Goal: Communication & Community: Ask a question

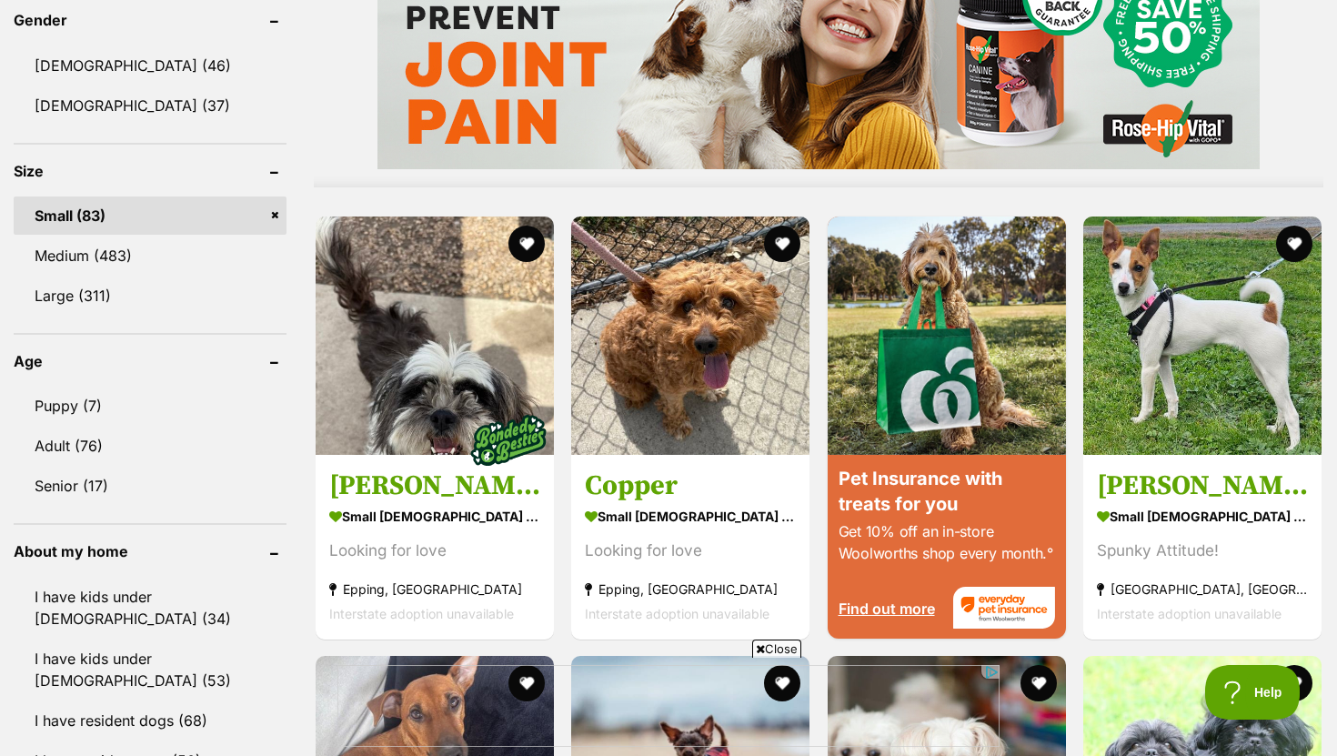
scroll to position [1581, 0]
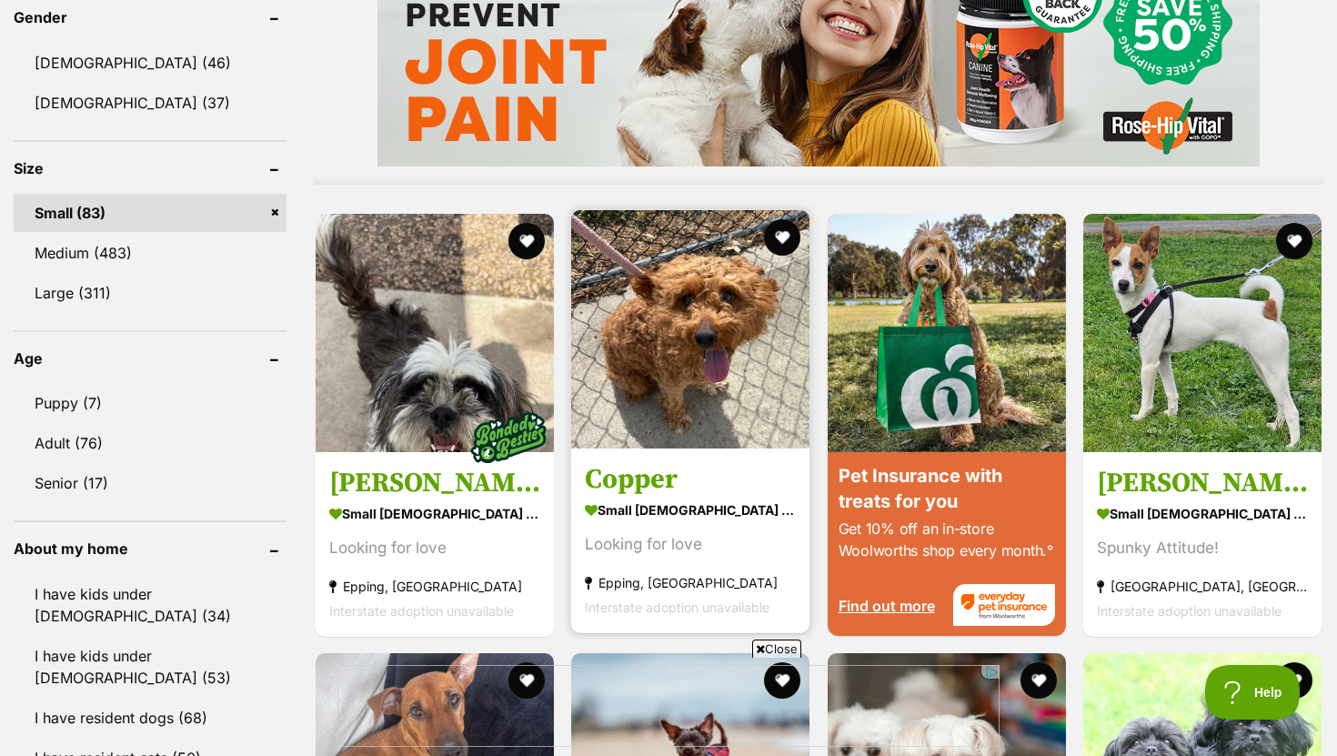
click at [674, 479] on h3 "Copper" at bounding box center [690, 478] width 211 height 35
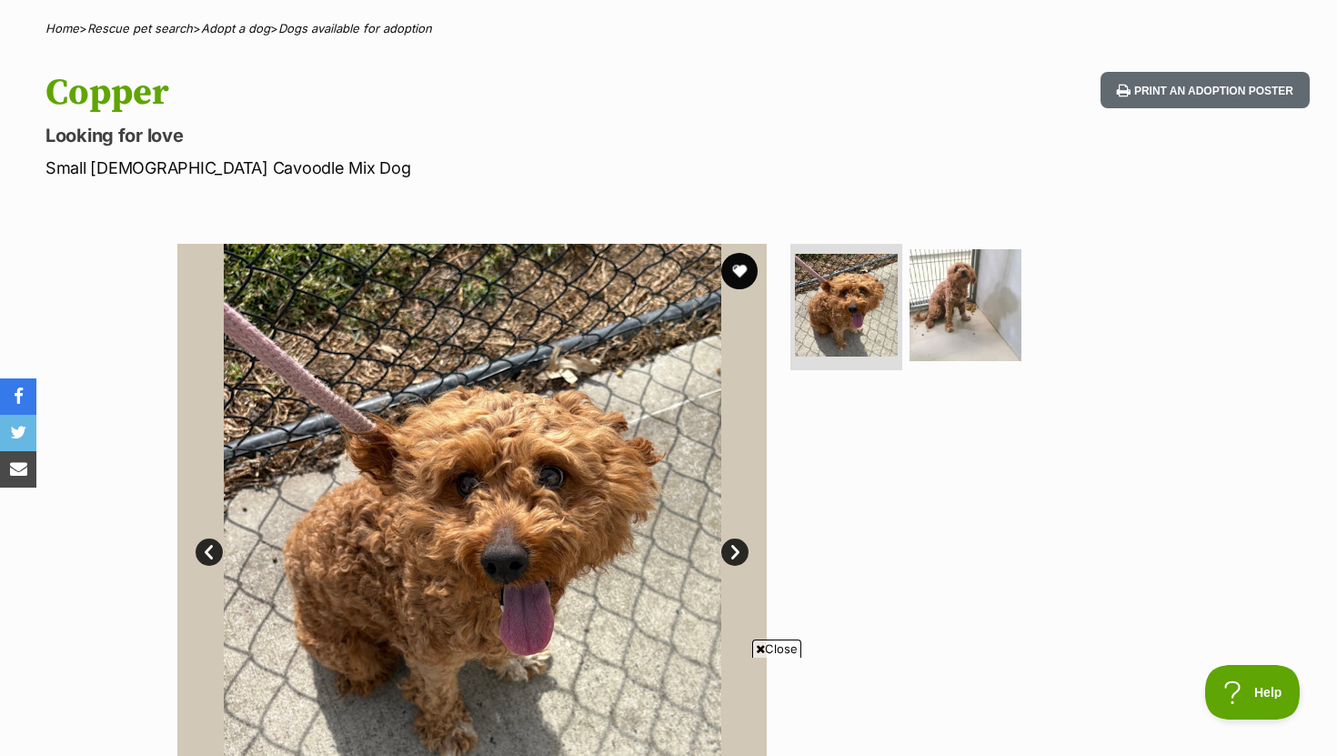
click at [728, 557] on link "Next" at bounding box center [734, 551] width 27 height 27
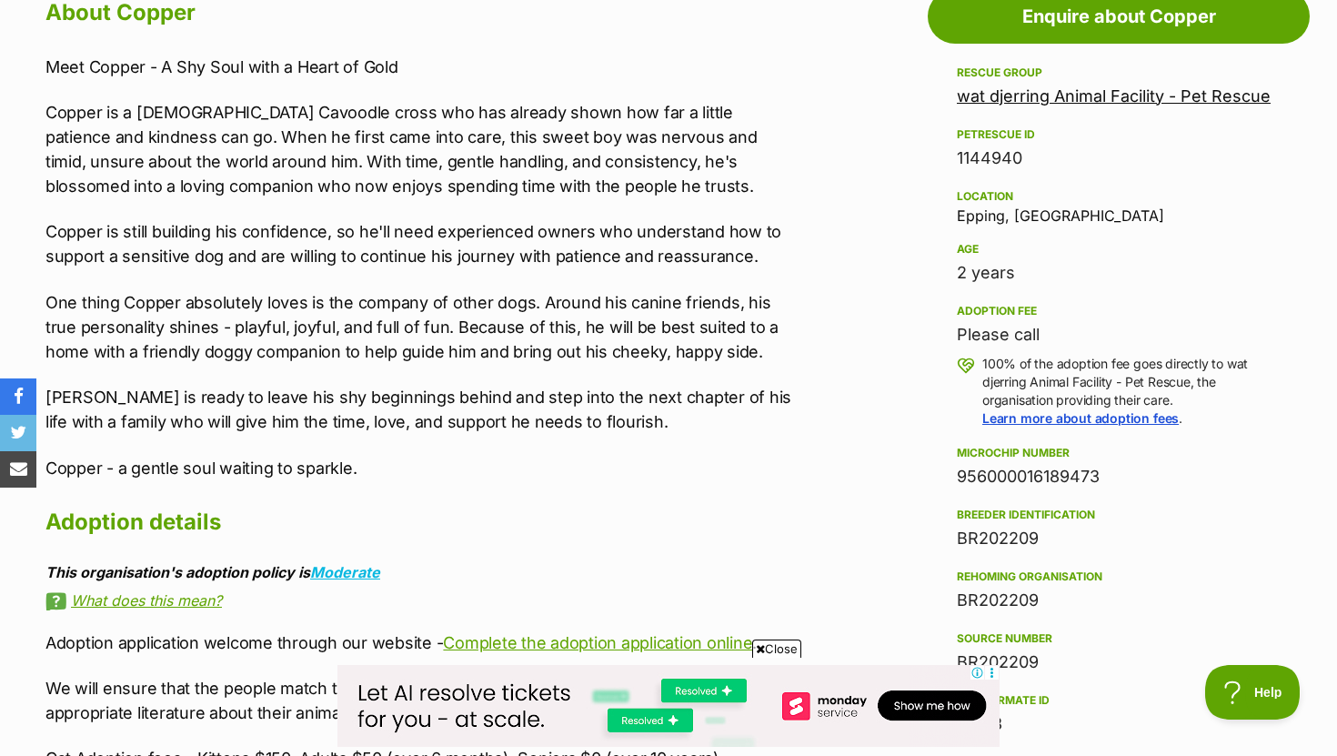
click at [1041, 101] on link "wat djerring Animal Facility - Pet Rescue" at bounding box center [1114, 95] width 314 height 19
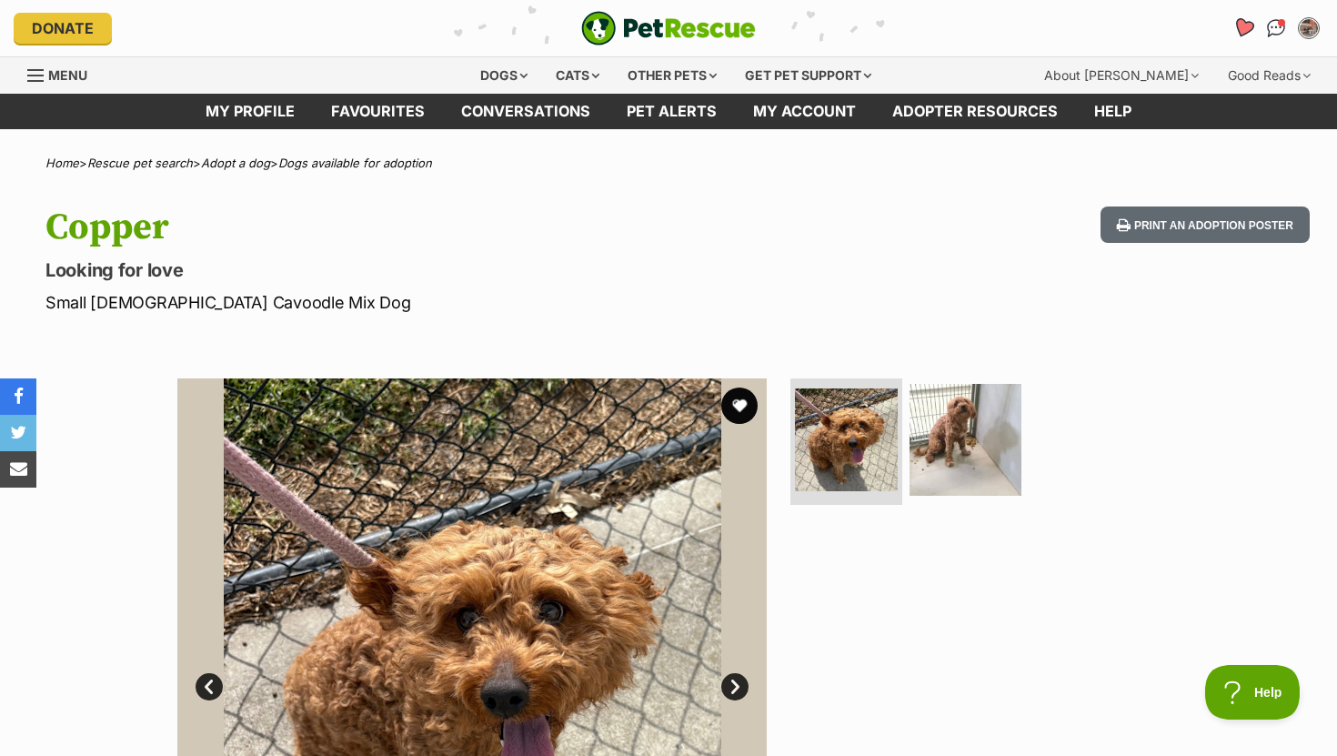
click at [1241, 34] on icon "Favourites" at bounding box center [1243, 27] width 22 height 21
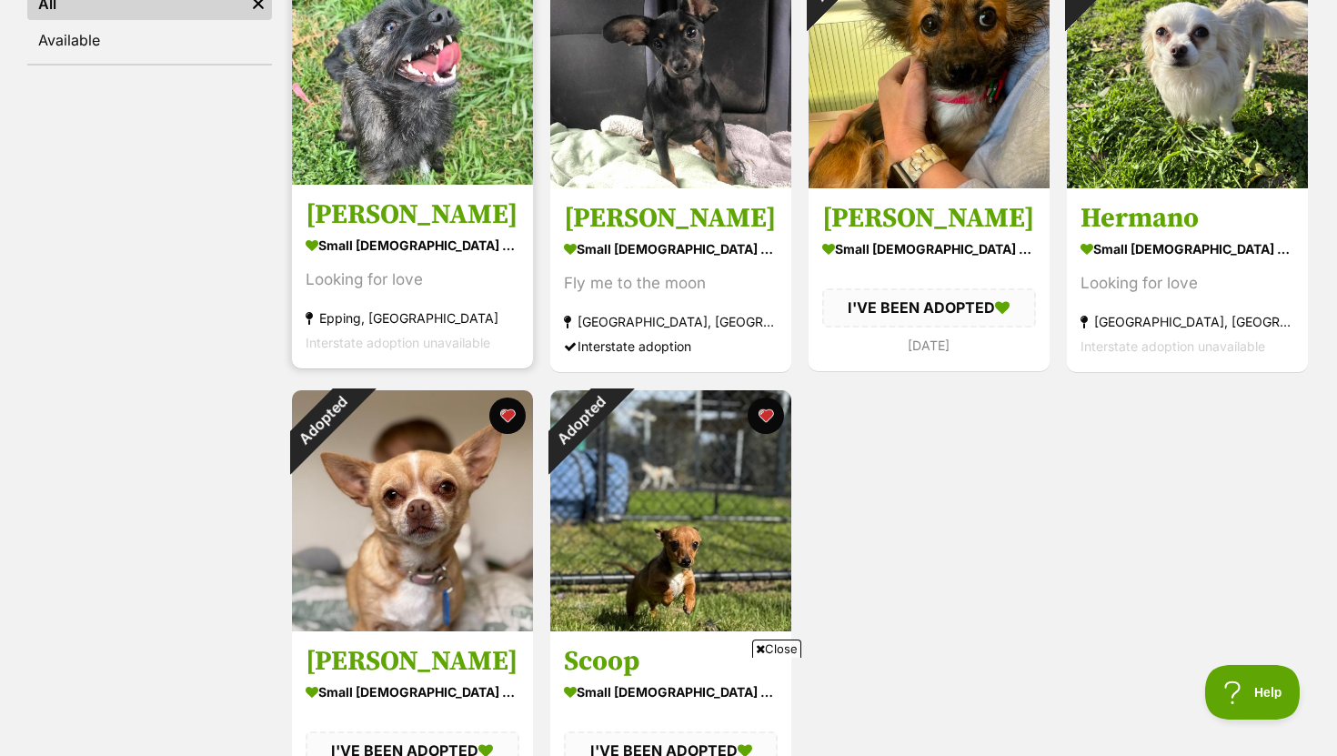
scroll to position [429, 0]
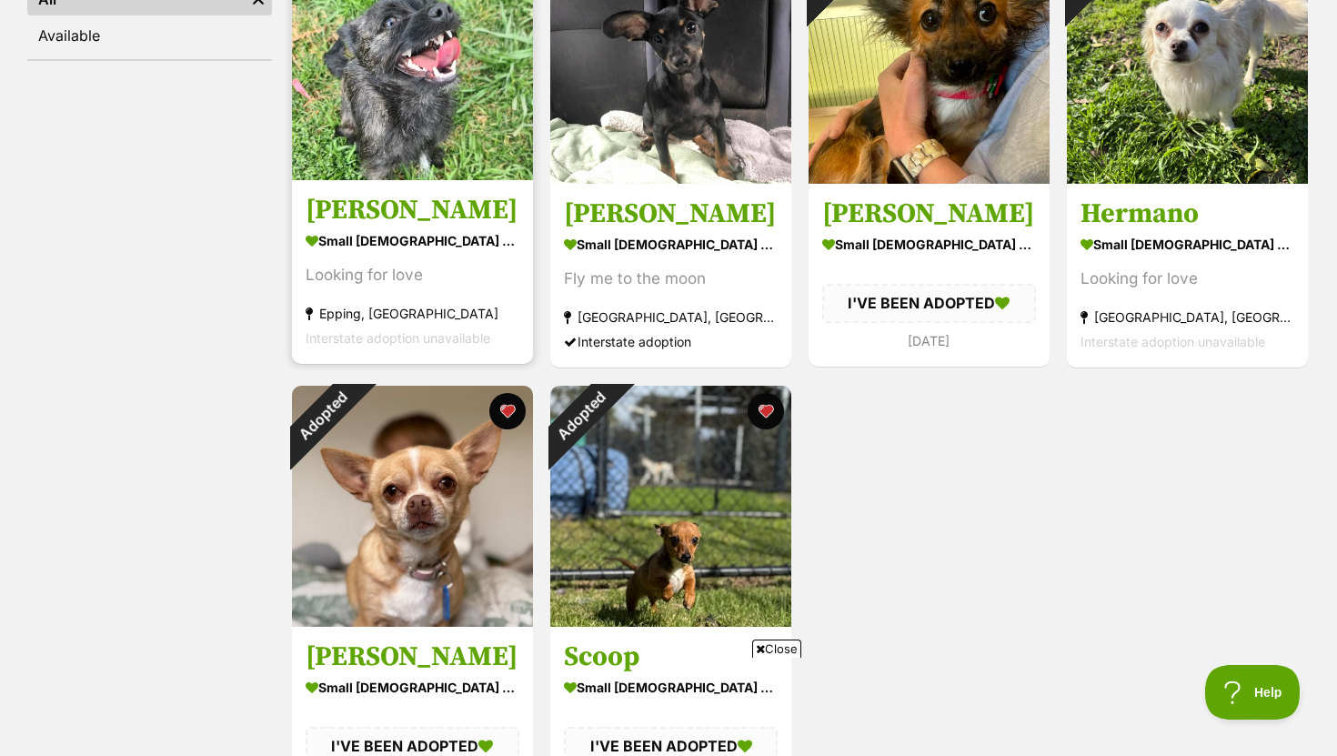
click at [375, 229] on link "[PERSON_NAME] small [DEMOGRAPHIC_DATA] Dog Looking for love [GEOGRAPHIC_DATA], …" at bounding box center [412, 272] width 241 height 185
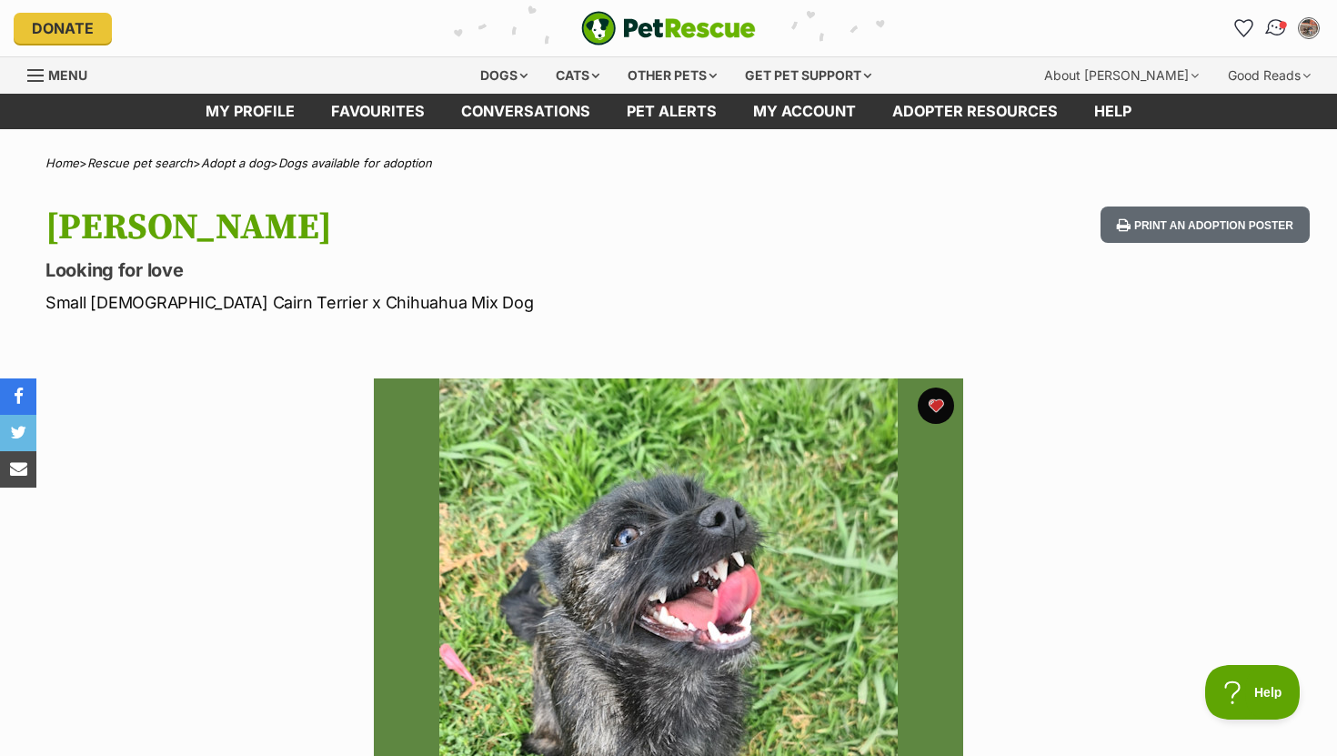
click at [1275, 27] on img "Conversations" at bounding box center [1276, 28] width 25 height 24
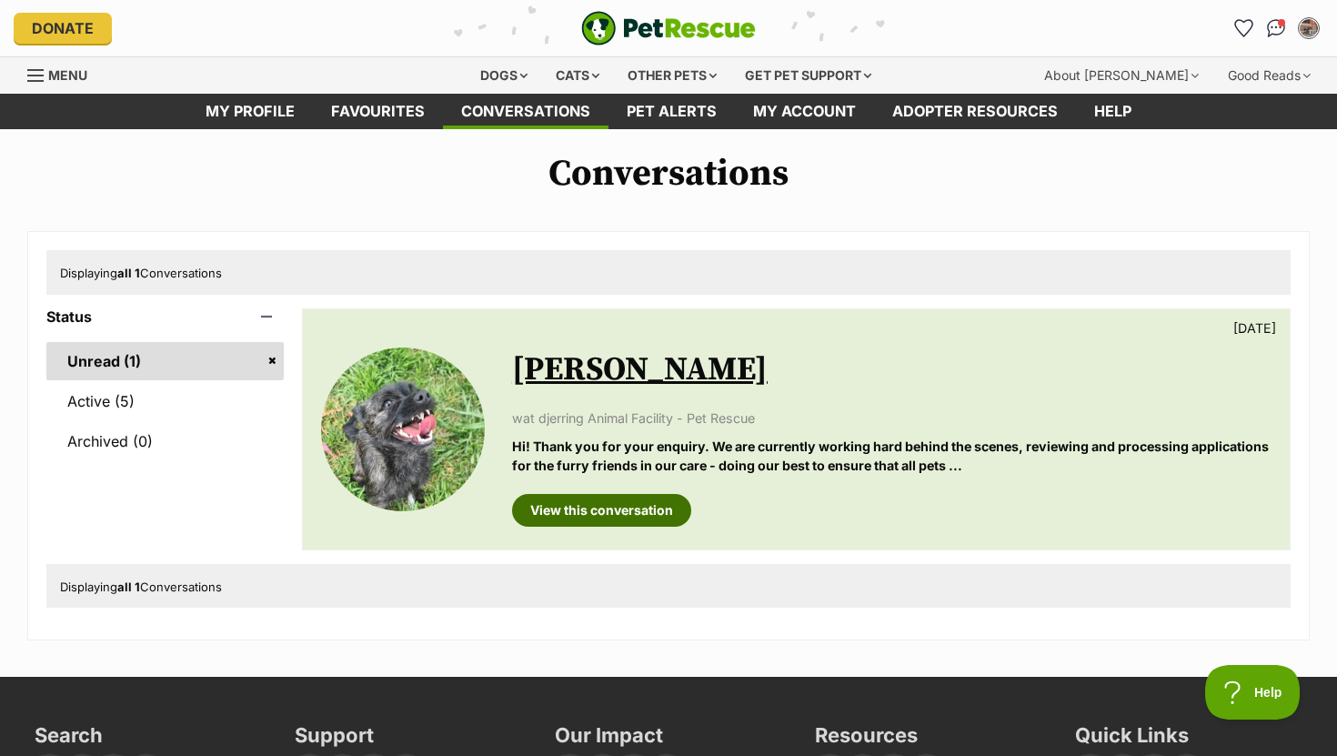
click at [655, 506] on link "View this conversation" at bounding box center [601, 510] width 179 height 33
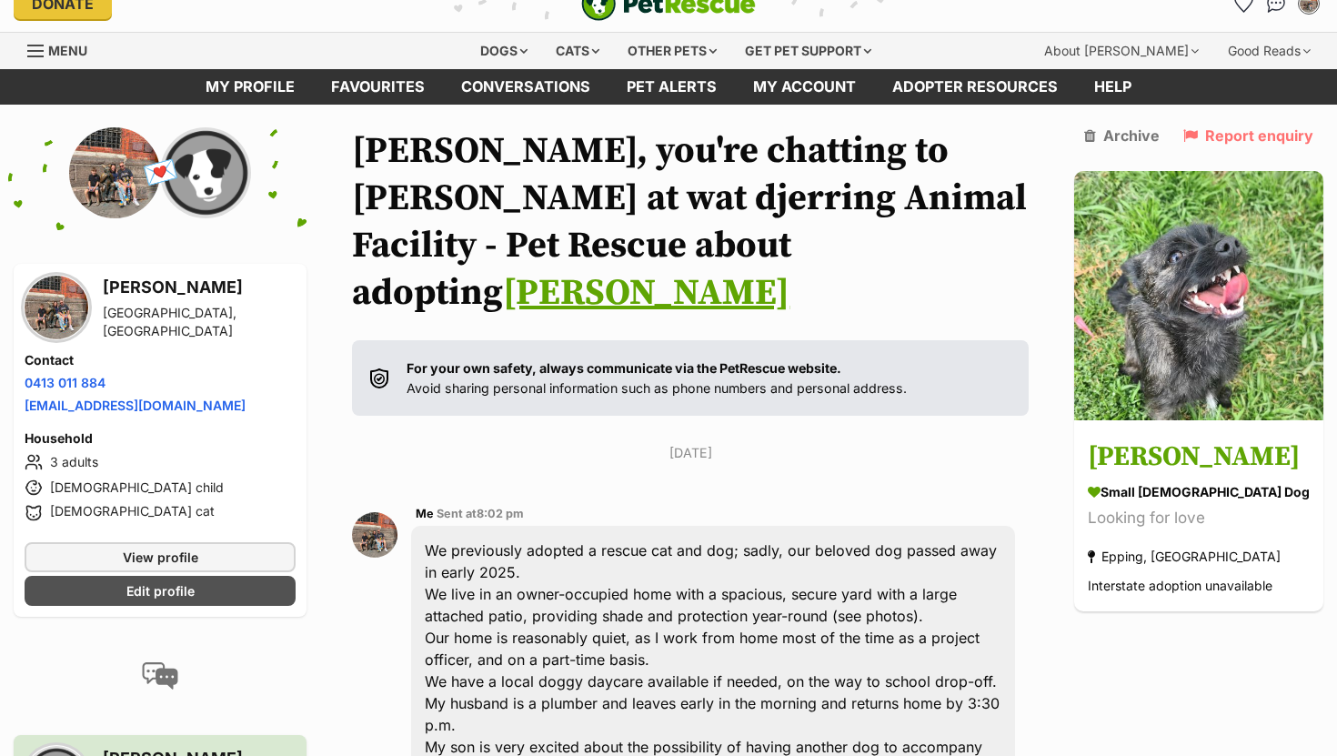
scroll to position [25, 0]
